Goal: Task Accomplishment & Management: Use online tool/utility

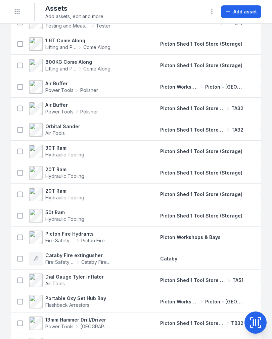
scroll to position [2549, 0]
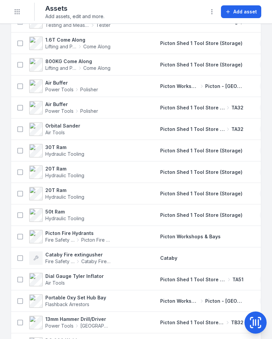
click at [170, 277] on span "Picton Shed 1 Tool Store (Storage)" at bounding box center [192, 279] width 65 height 7
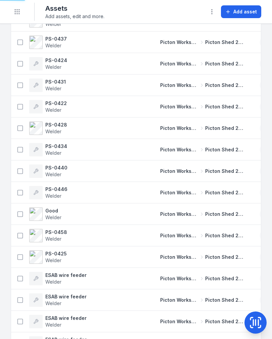
scroll to position [1814, 0]
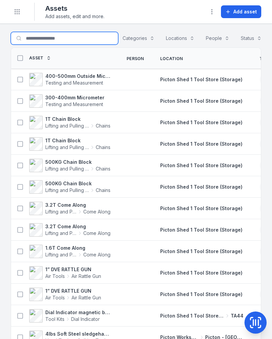
click at [22, 41] on input "Search for assets" at bounding box center [64, 38] width 107 height 13
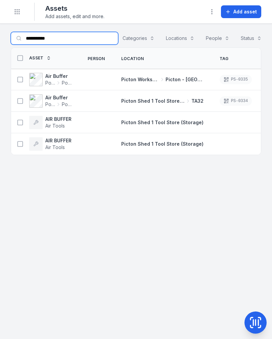
type input "**********"
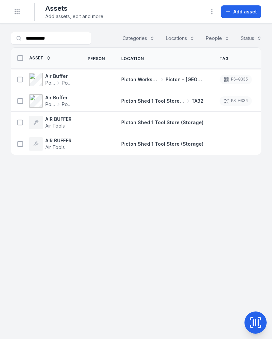
click at [16, 80] on button at bounding box center [20, 79] width 13 height 13
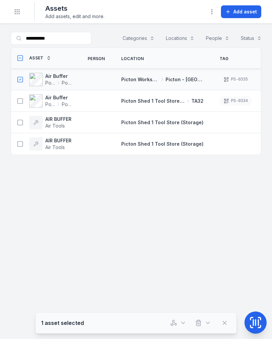
click at [172, 321] on icon "button" at bounding box center [173, 322] width 3 height 4
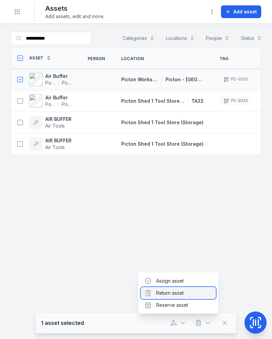
click at [184, 297] on div "Return asset" at bounding box center [178, 293] width 75 height 12
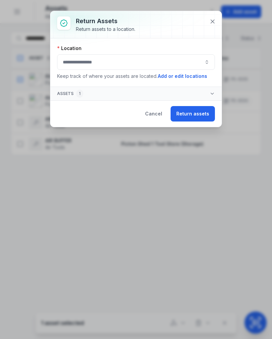
click at [168, 64] on button "button" at bounding box center [136, 61] width 158 height 15
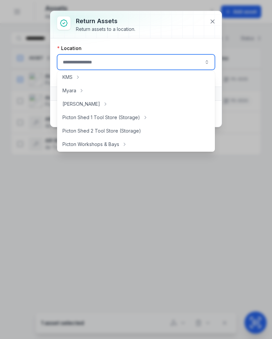
scroll to position [97, 0]
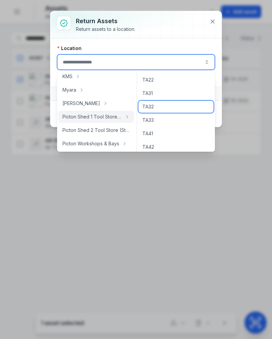
click at [162, 104] on div "TA32" at bounding box center [175, 107] width 75 height 12
type input "****"
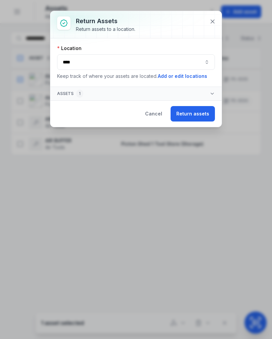
click at [191, 116] on button "Return assets" at bounding box center [192, 113] width 44 height 15
